Goal: Task Accomplishment & Management: Manage account settings

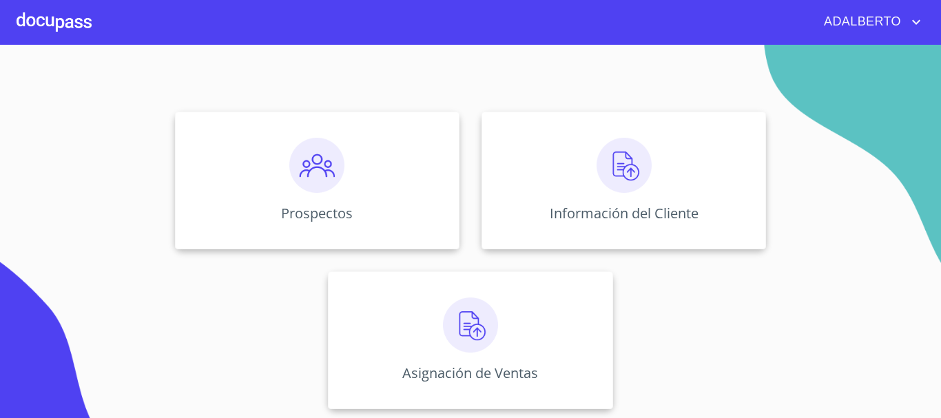
scroll to position [114, 0]
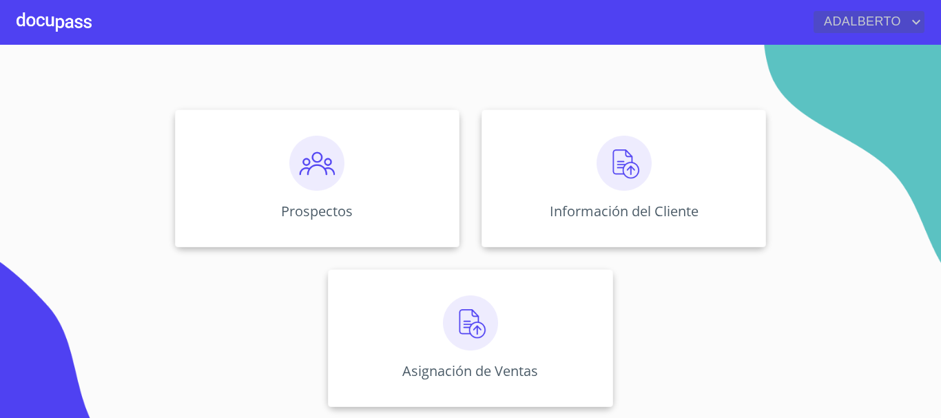
click at [903, 14] on span "ADALBERTO" at bounding box center [861, 22] width 94 height 22
click at [900, 28] on li "Salir" at bounding box center [902, 29] width 45 height 25
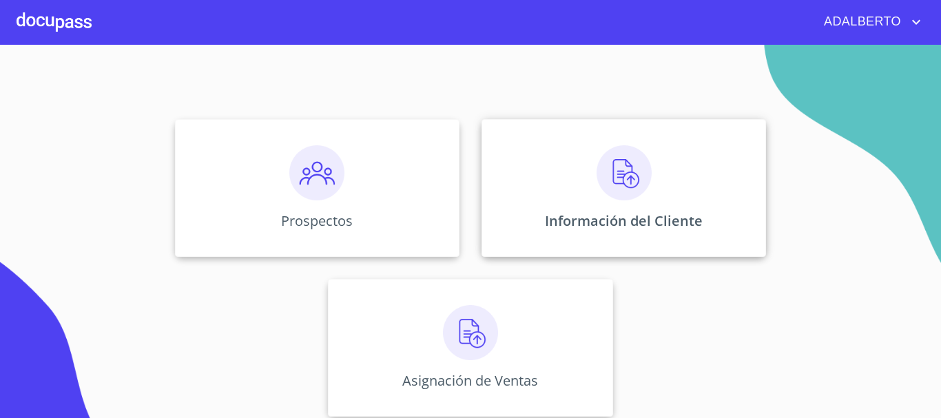
scroll to position [114, 0]
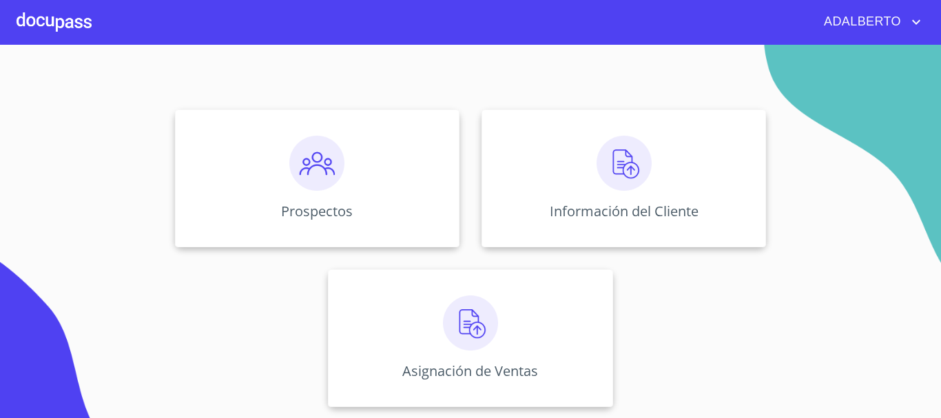
click at [876, 21] on span "ADALBERTO" at bounding box center [861, 22] width 94 height 22
click at [896, 31] on li "Salir" at bounding box center [902, 29] width 45 height 25
